Goal: Information Seeking & Learning: Learn about a topic

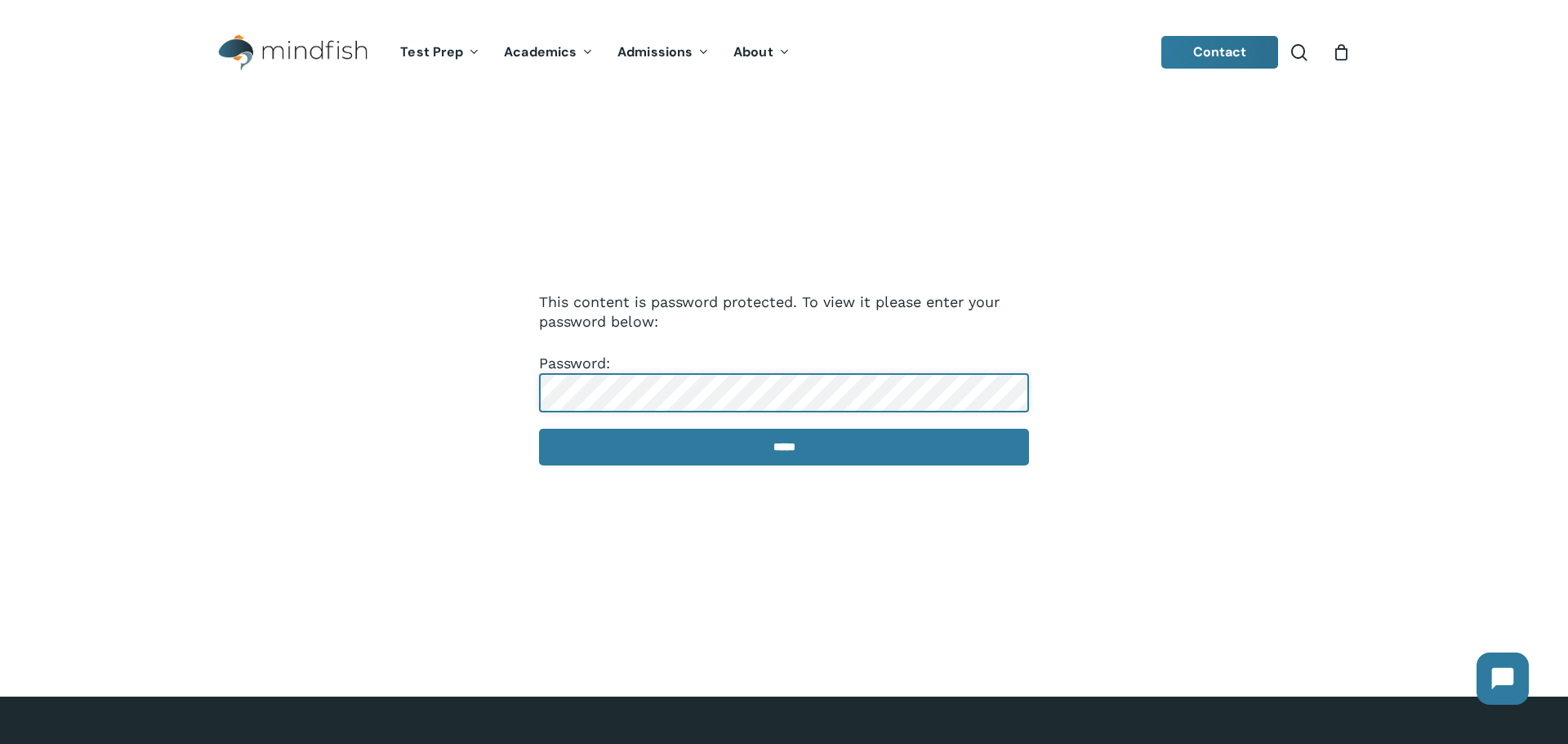
click at [539, 429] on input "*****" at bounding box center [784, 447] width 490 height 37
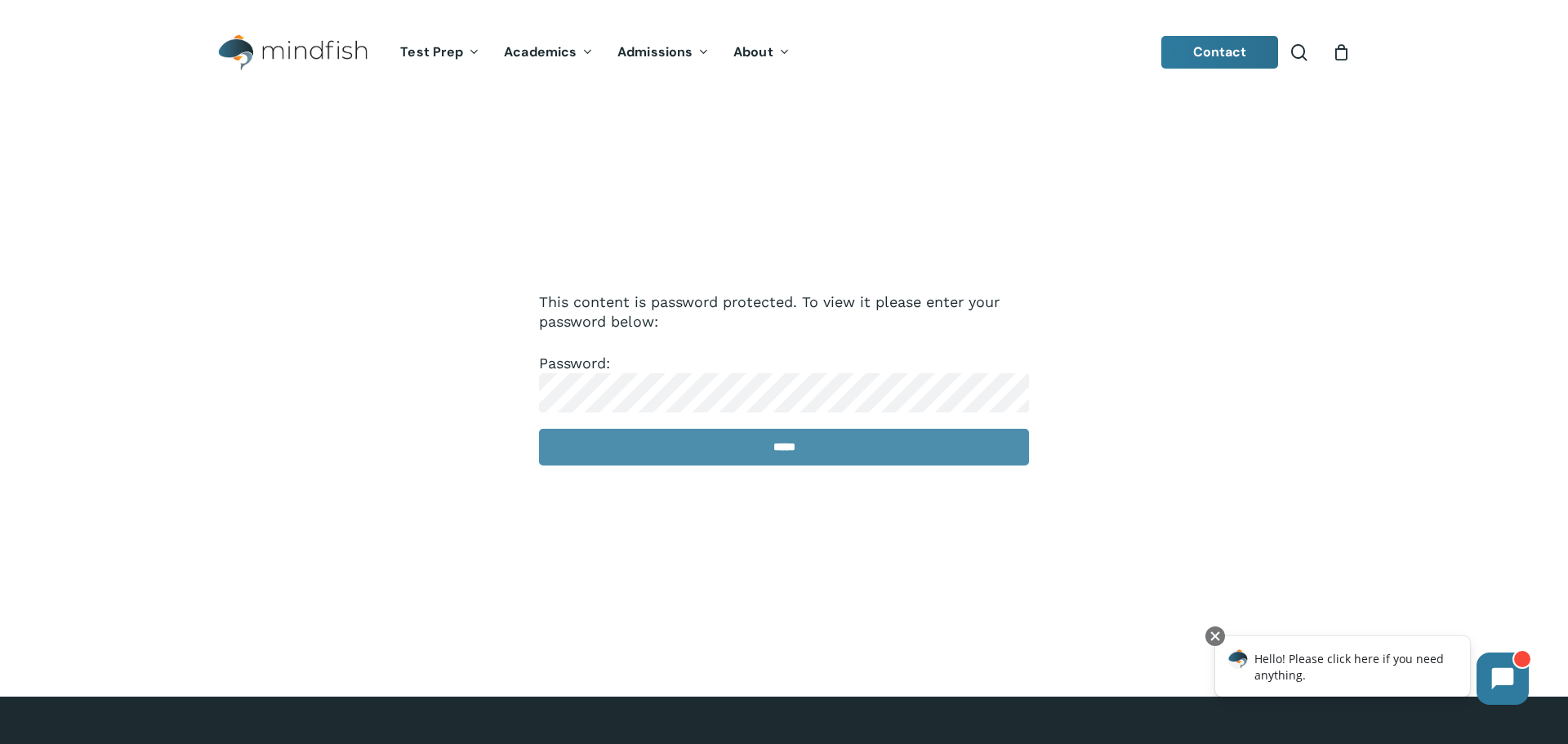
click at [757, 456] on input "*****" at bounding box center [784, 447] width 490 height 37
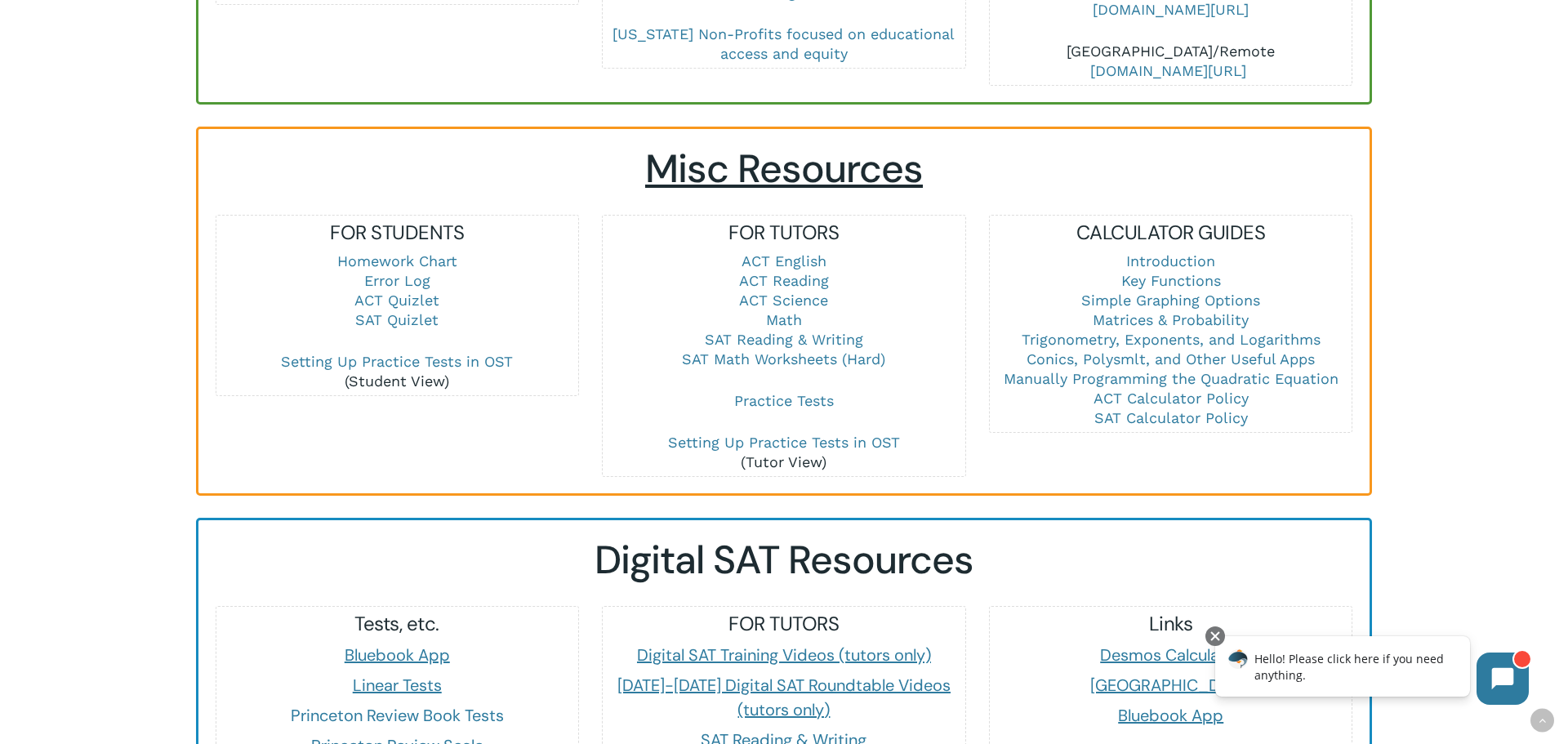
scroll to position [990, 0]
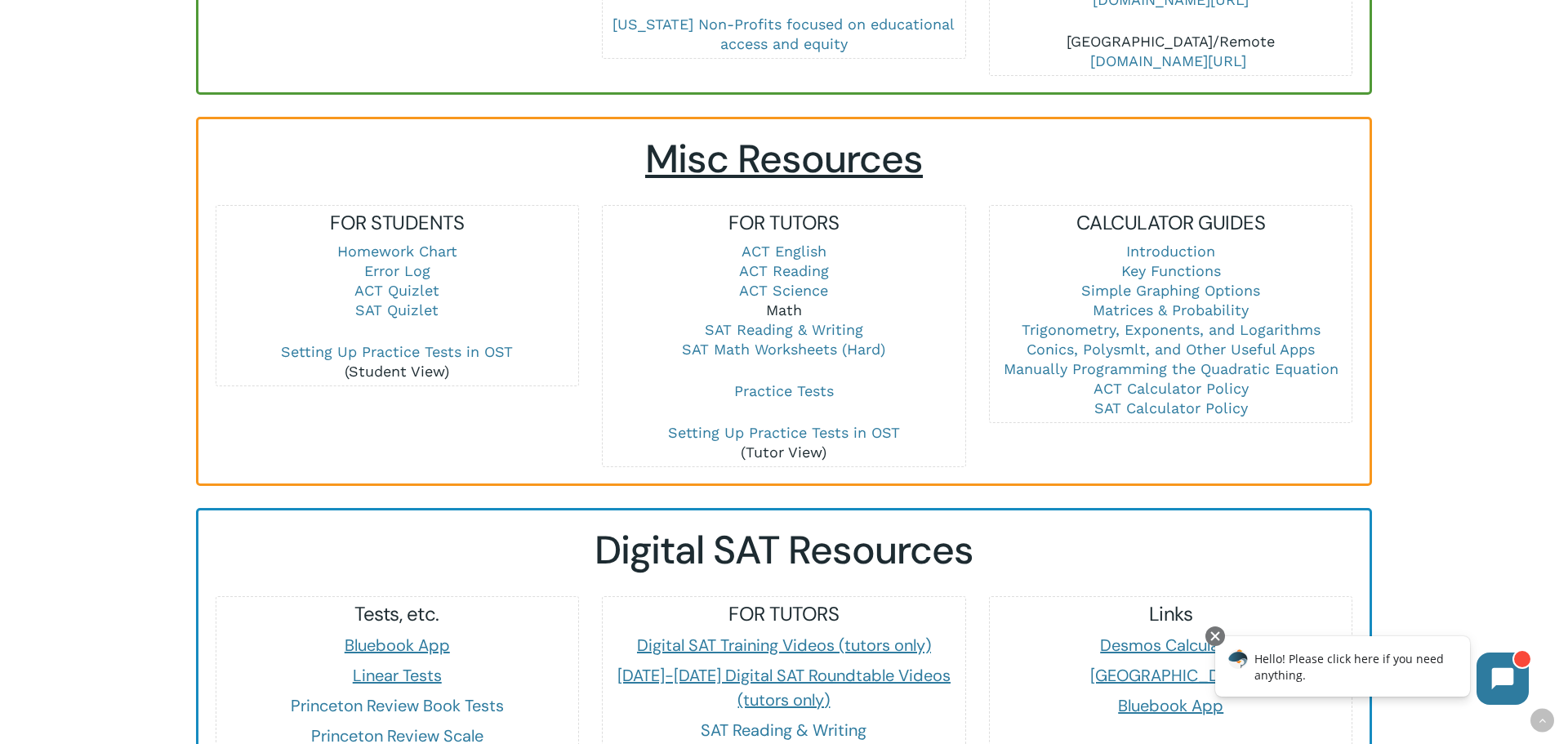
click at [785, 302] on link "Math" at bounding box center [784, 310] width 36 height 17
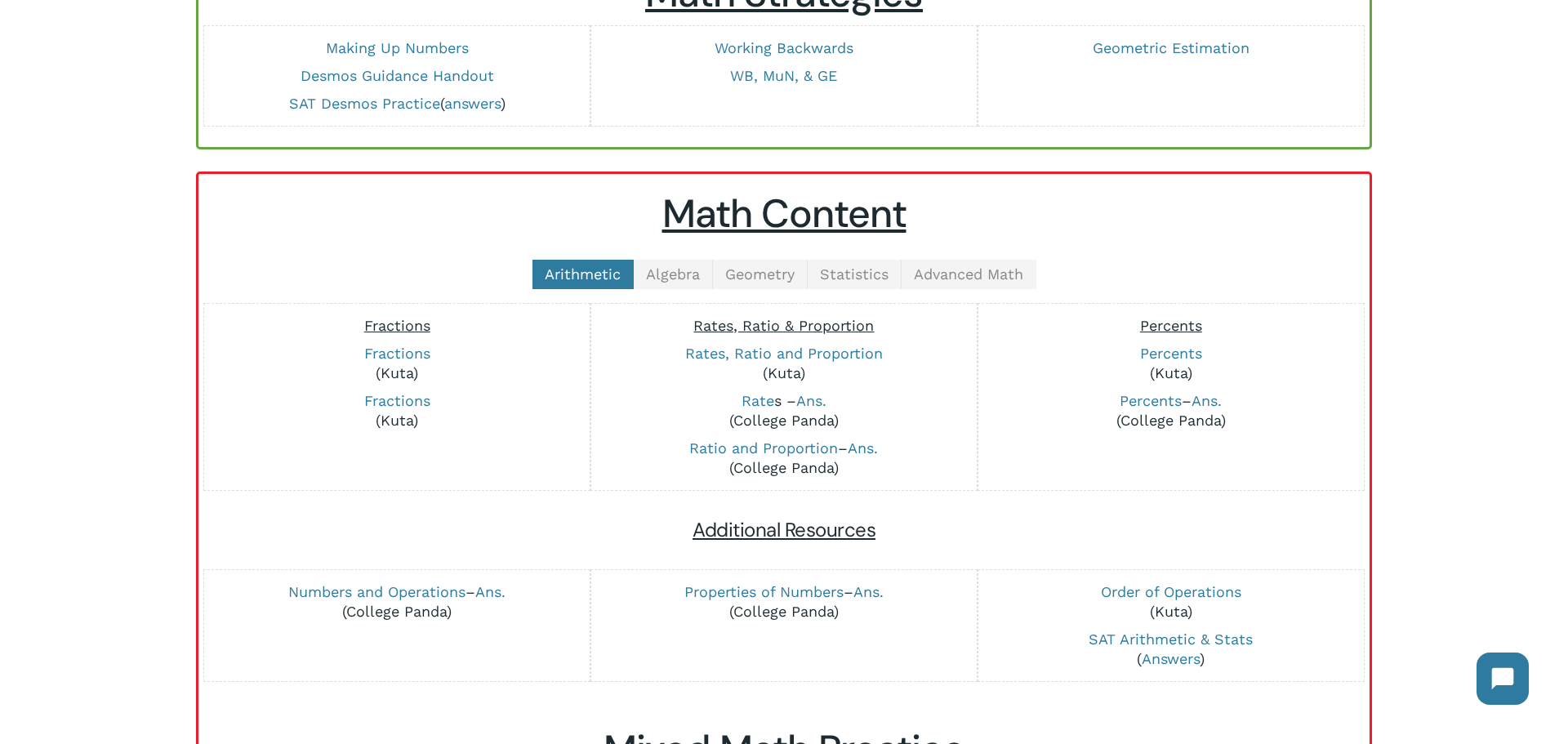
scroll to position [267, 0]
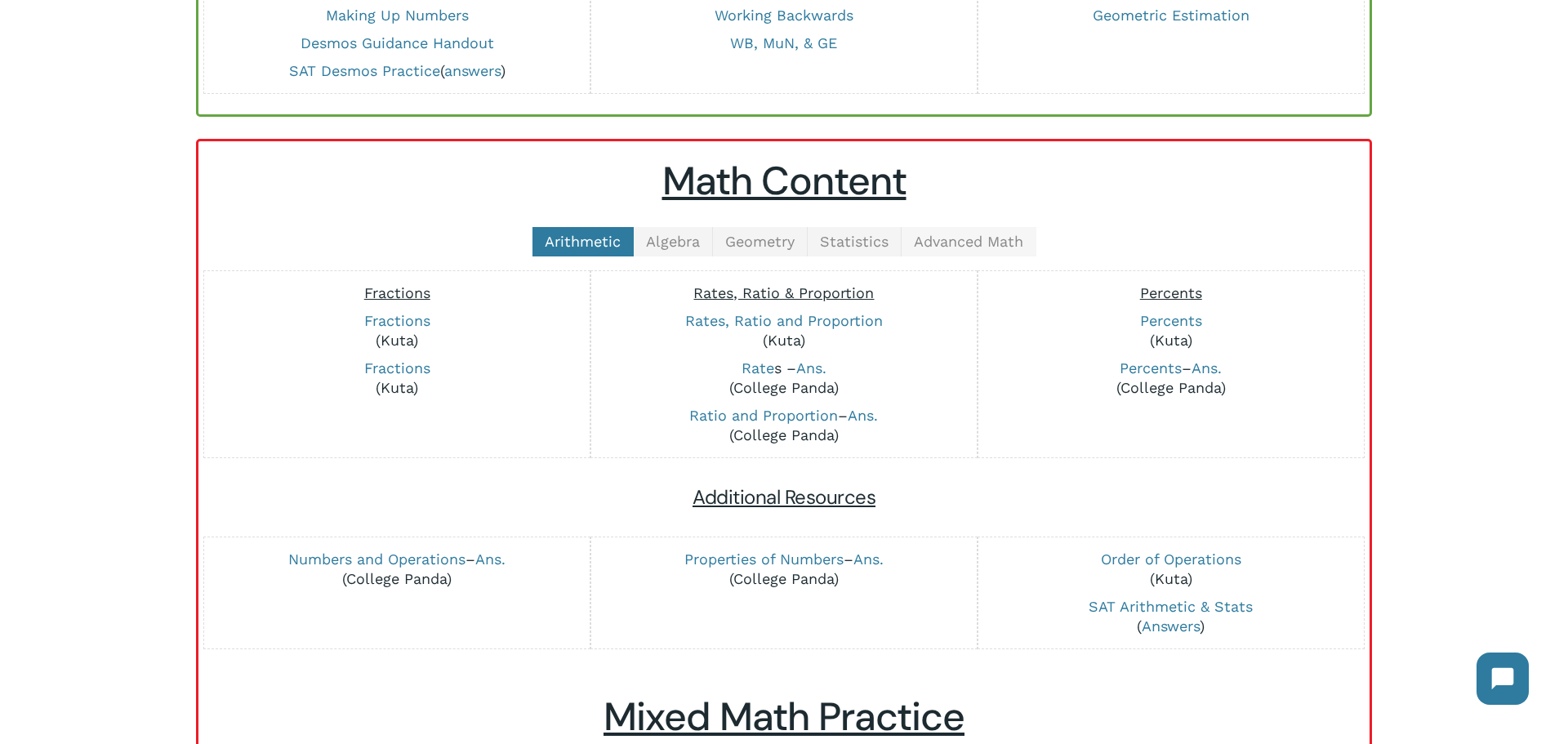
click at [942, 232] on span "Advanced Math" at bounding box center [968, 241] width 109 height 17
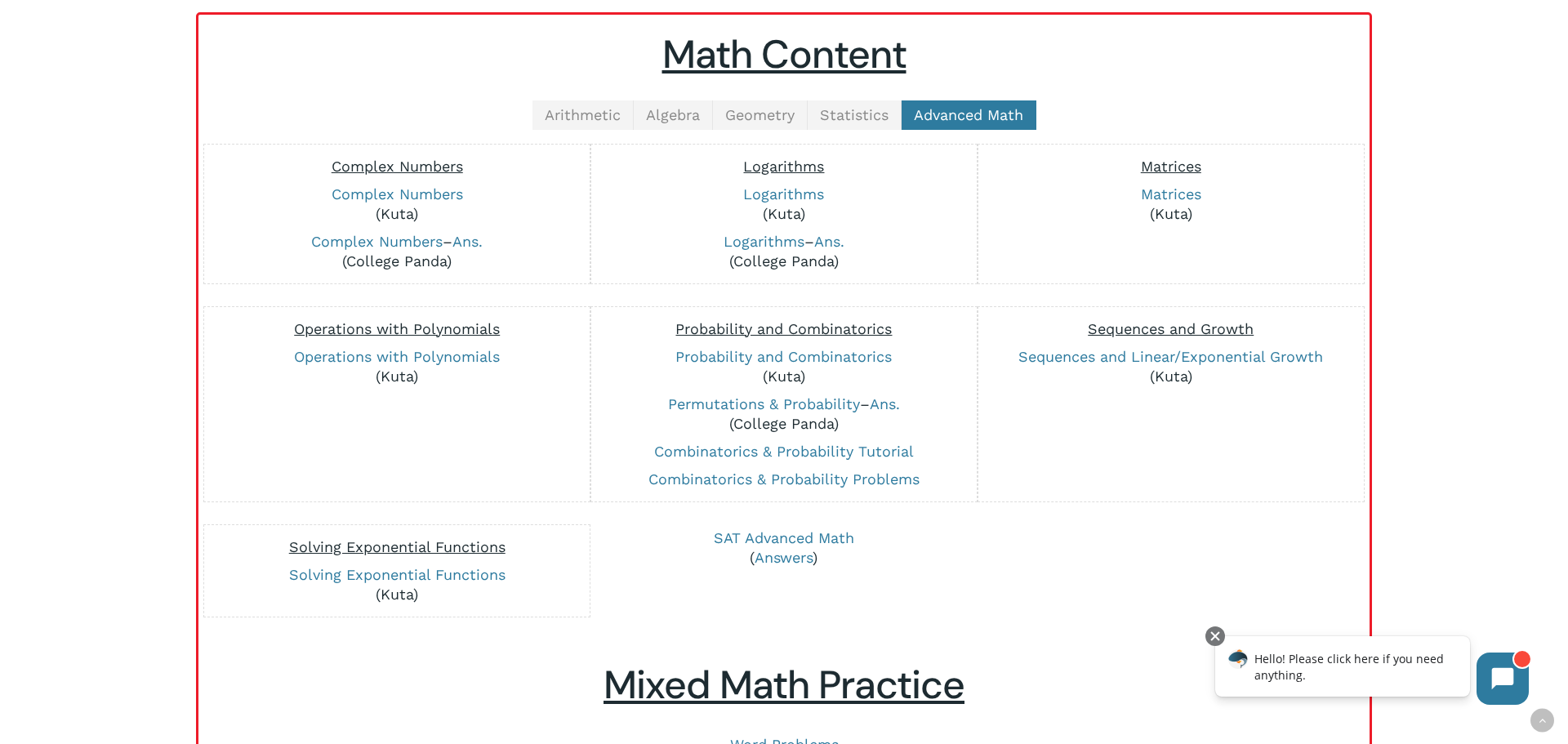
scroll to position [395, 0]
click at [457, 574] on link "Solving Exponential Functions" at bounding box center [398, 573] width 216 height 17
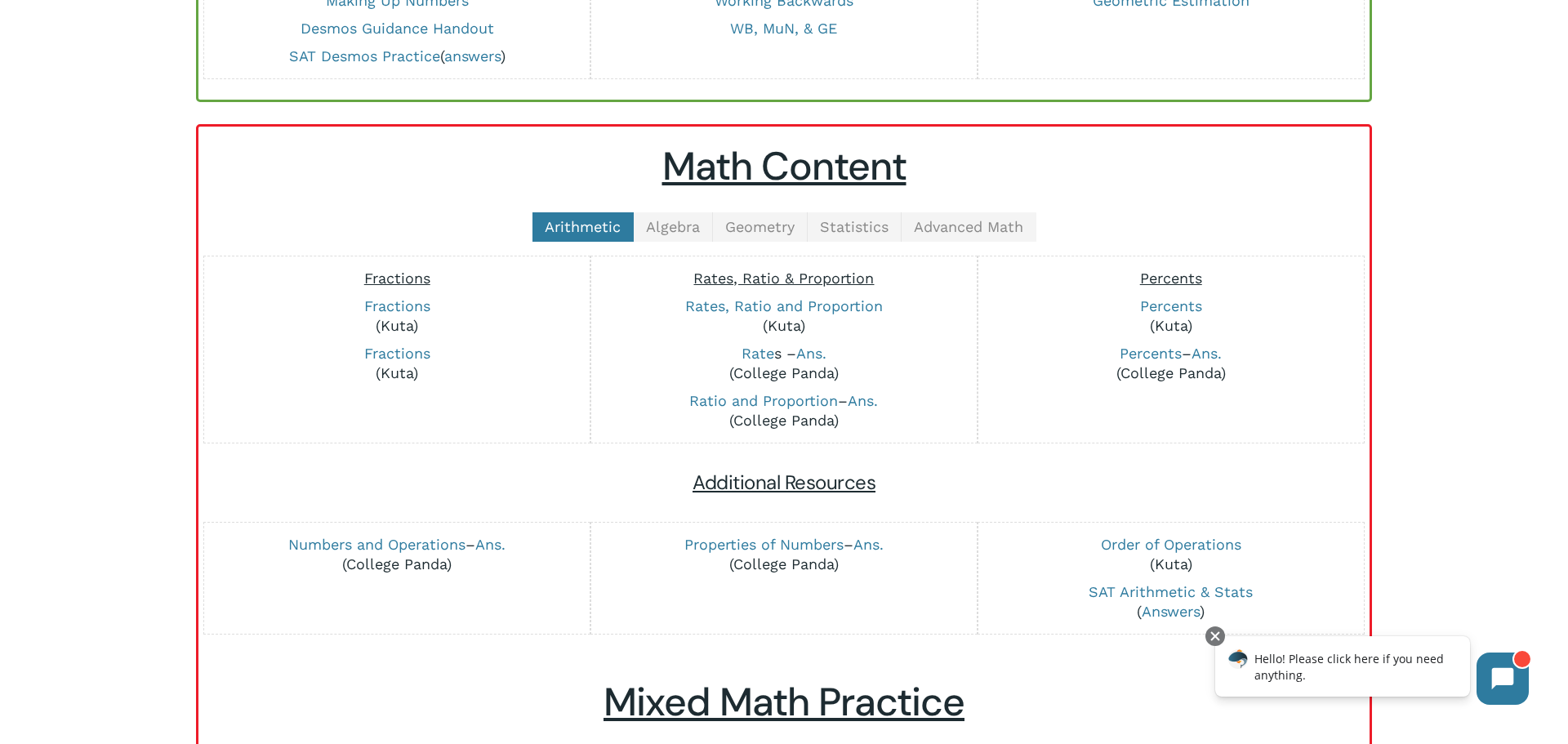
scroll to position [275, 0]
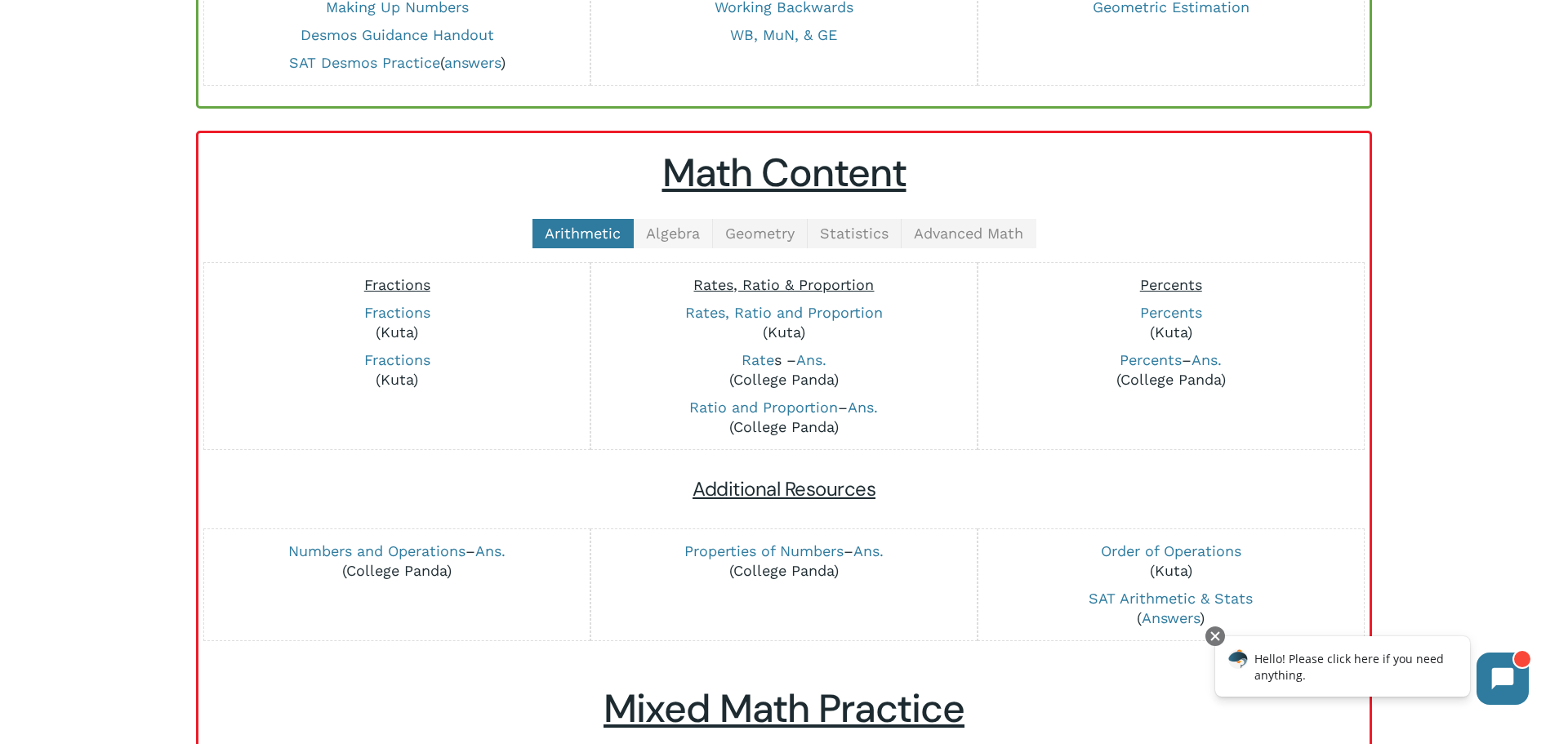
click at [658, 232] on span "Algebra" at bounding box center [673, 233] width 54 height 17
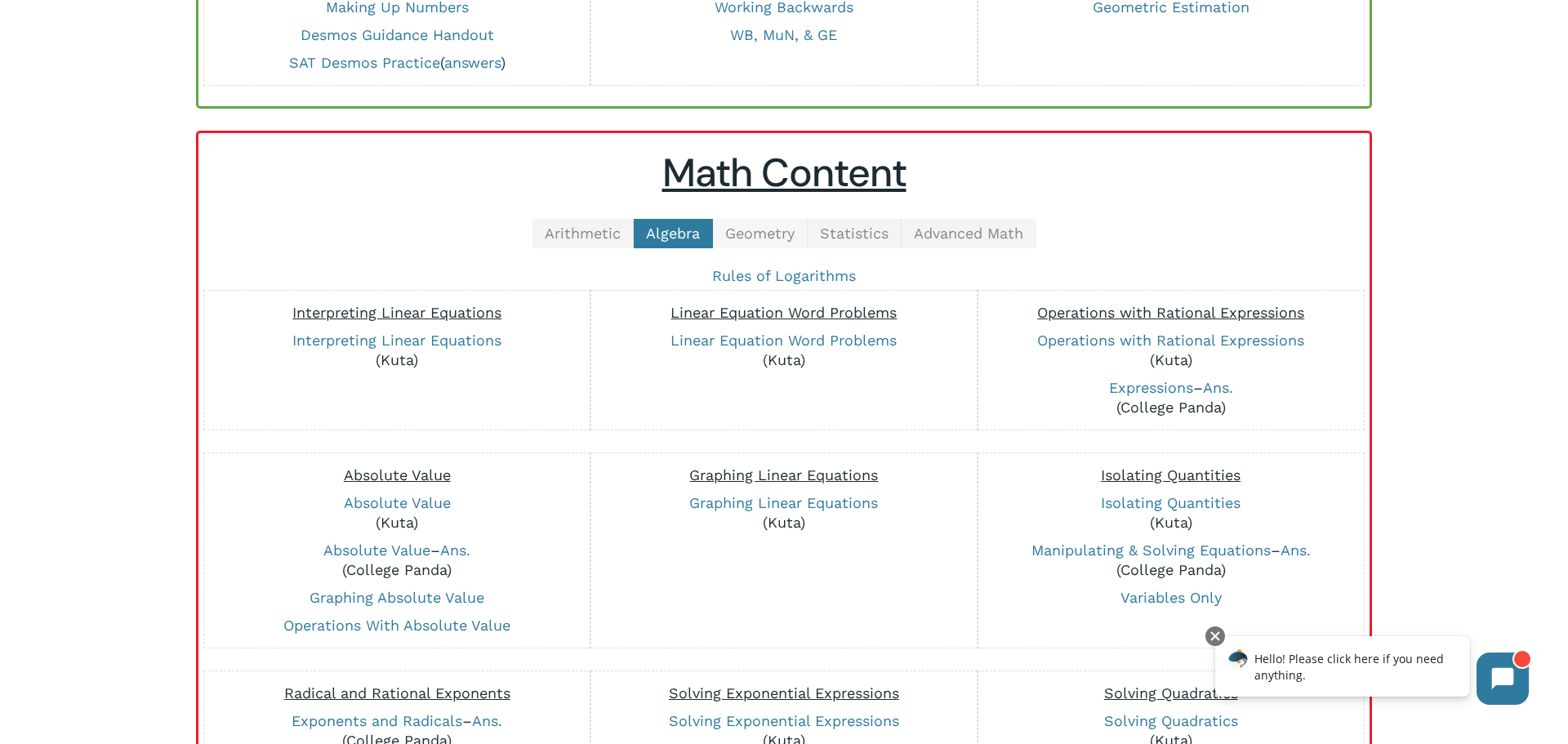
click at [742, 230] on span "Geometry" at bounding box center [759, 233] width 69 height 17
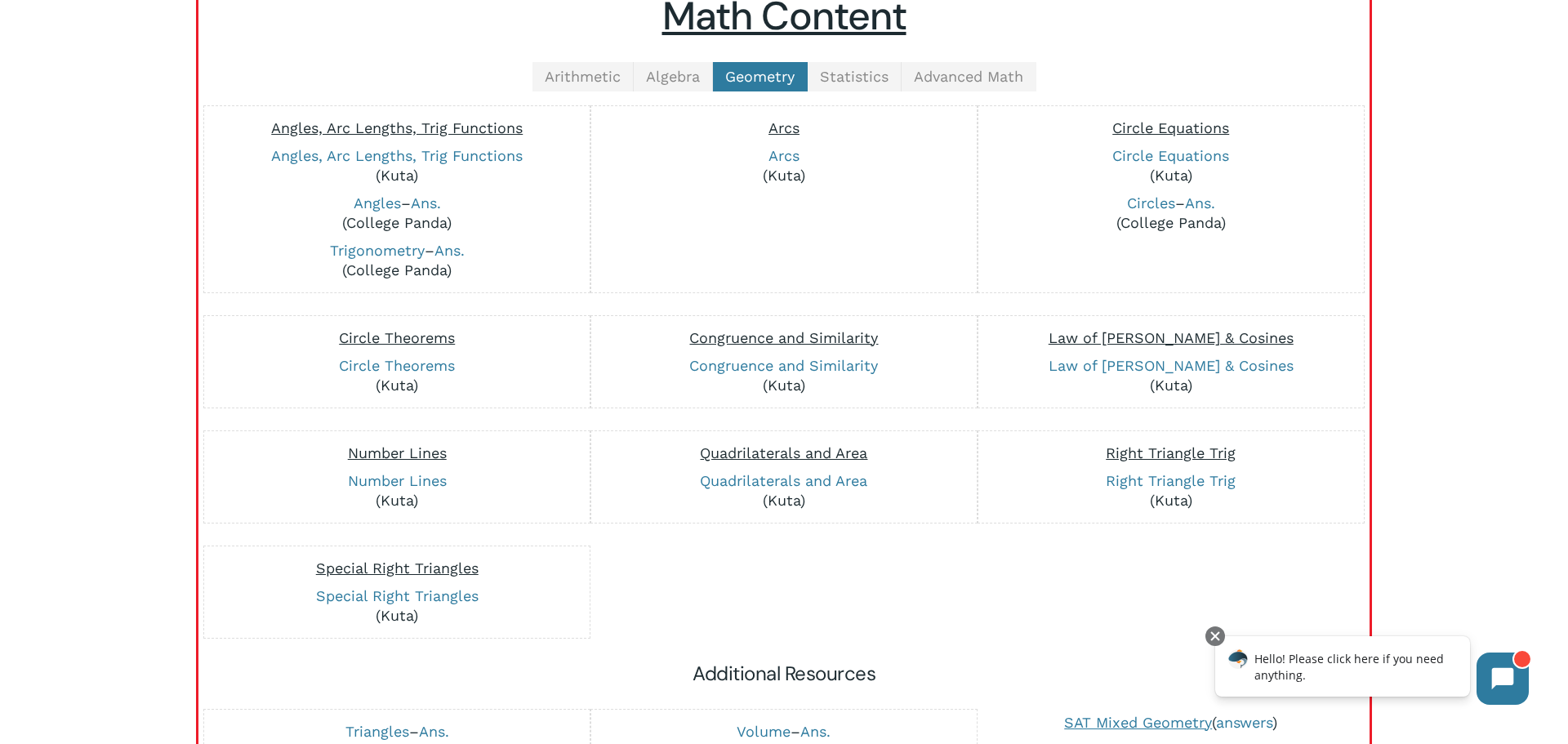
scroll to position [0, 0]
